Goal: Task Accomplishment & Management: Manage account settings

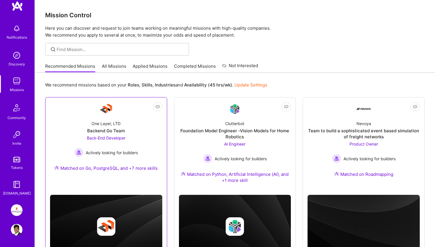
scroll to position [30, 0]
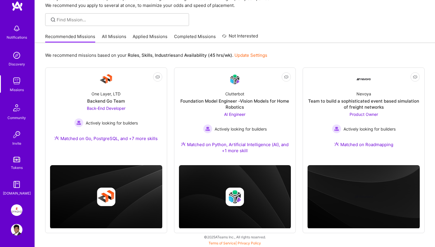
click at [20, 209] on img at bounding box center [17, 210] width 12 height 12
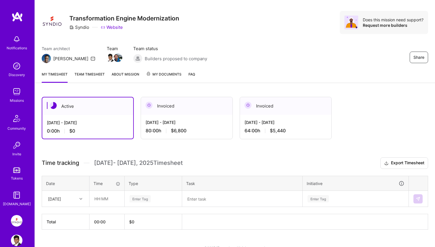
scroll to position [7, 0]
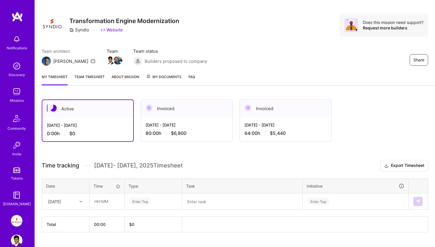
click at [263, 112] on div "Invoiced" at bounding box center [285, 109] width 91 height 18
click at [184, 115] on div "Invoiced" at bounding box center [186, 109] width 91 height 18
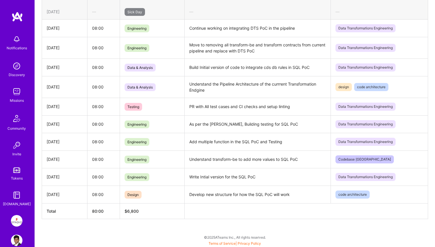
scroll to position [0, 0]
